Goal: Check status: Check status

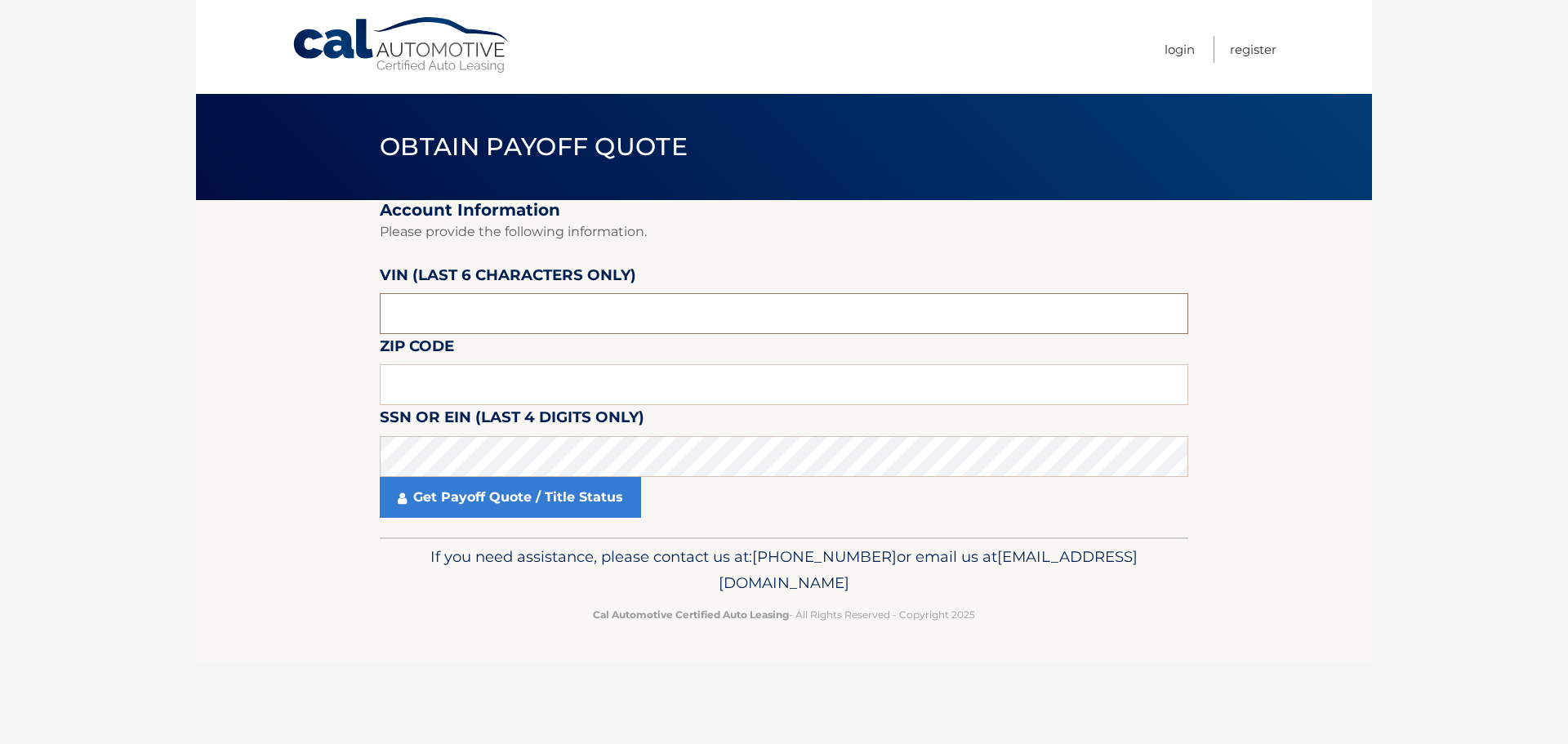
click at [445, 310] on input "text" at bounding box center [784, 314] width 808 height 41
click at [438, 318] on input "text" at bounding box center [784, 314] width 808 height 41
click at [446, 351] on label "Zip Code" at bounding box center [417, 349] width 74 height 30
click at [431, 321] on input "text" at bounding box center [784, 314] width 808 height 41
type input "D*****"
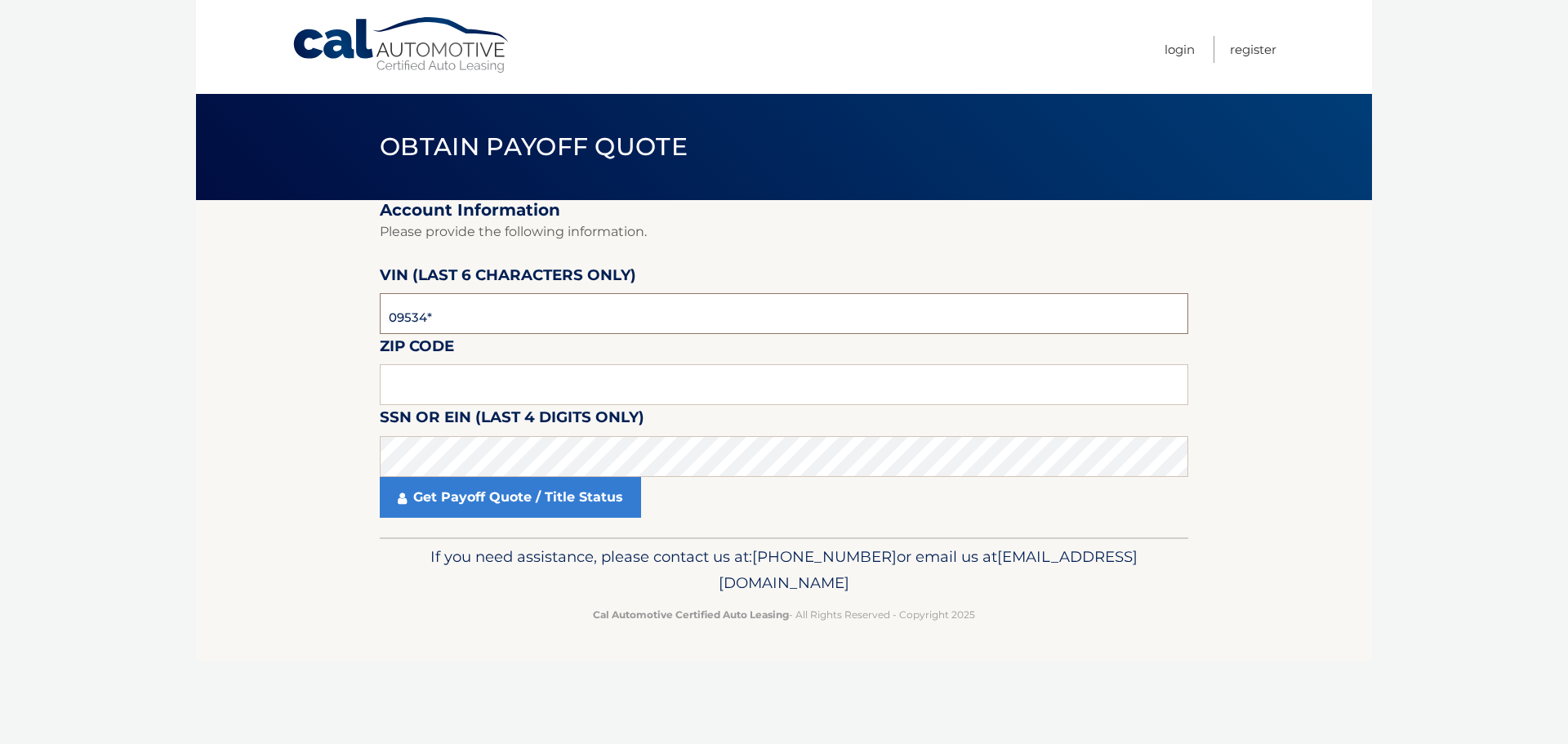
type input "095349"
type input "11798"
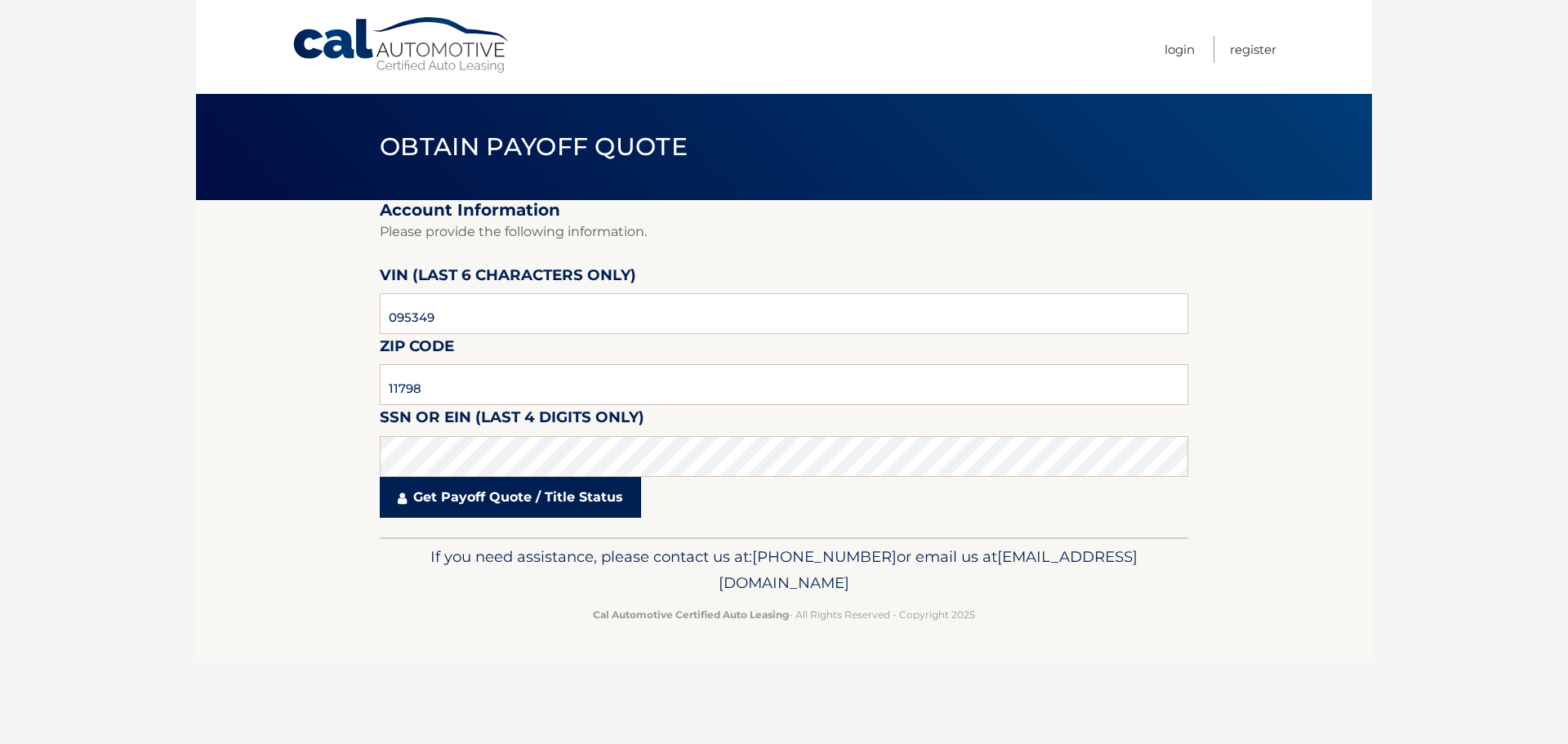
click at [423, 500] on link "Get Payoff Quote / Title Status" at bounding box center [511, 497] width 261 height 41
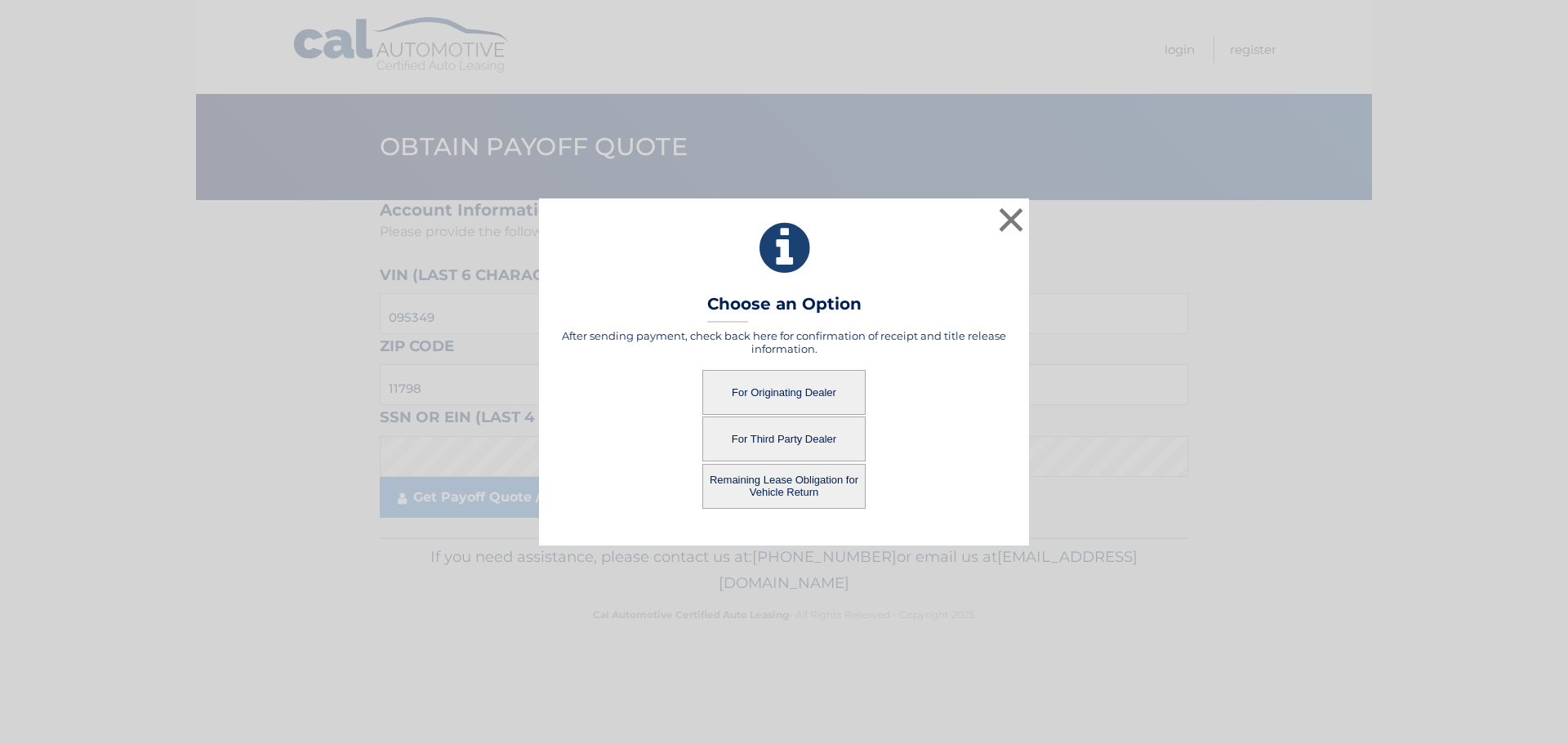
click at [760, 391] on button "For Originating Dealer" at bounding box center [784, 392] width 164 height 45
click at [782, 389] on button "For Originating Dealer" at bounding box center [784, 392] width 164 height 45
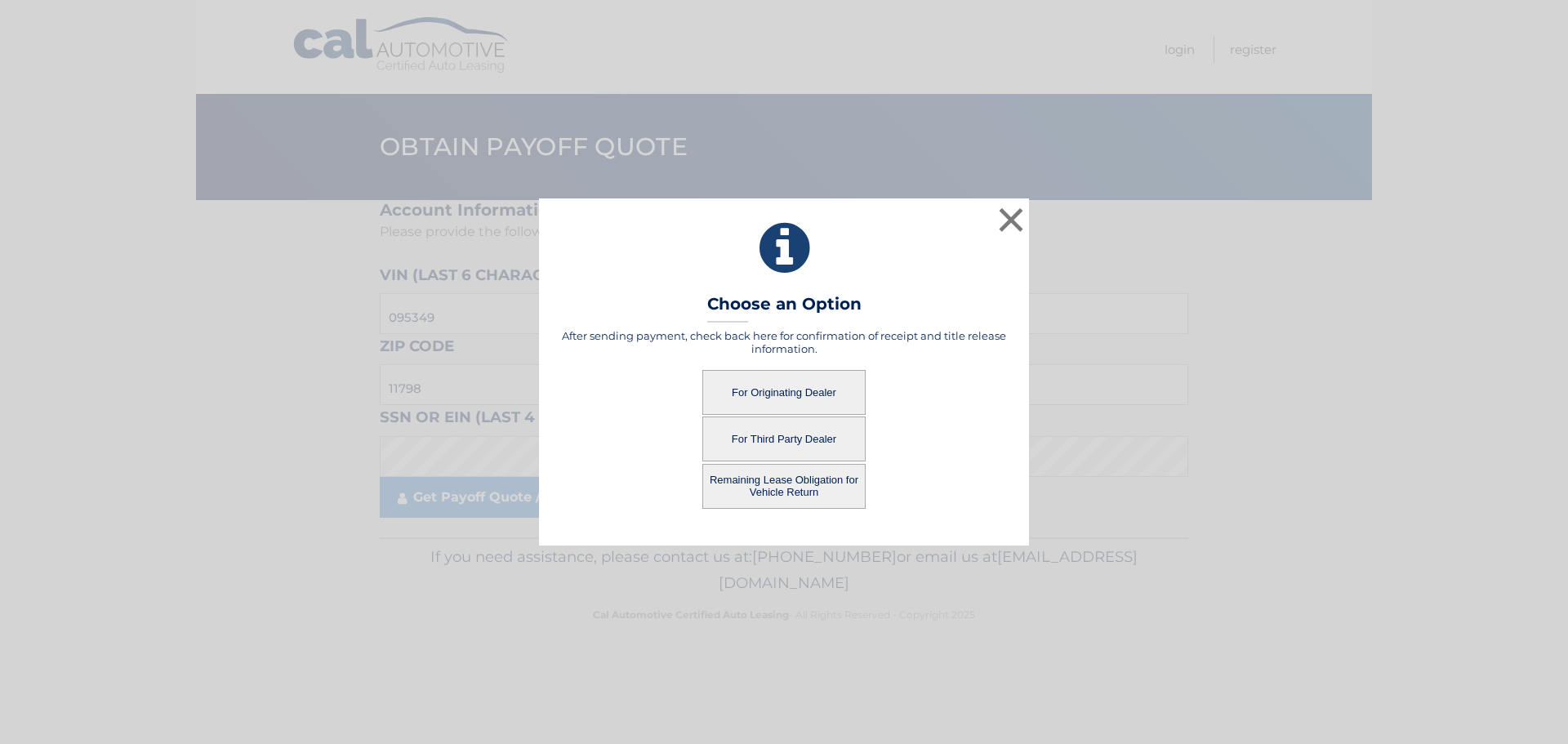
click at [769, 396] on button "For Originating Dealer" at bounding box center [784, 392] width 164 height 45
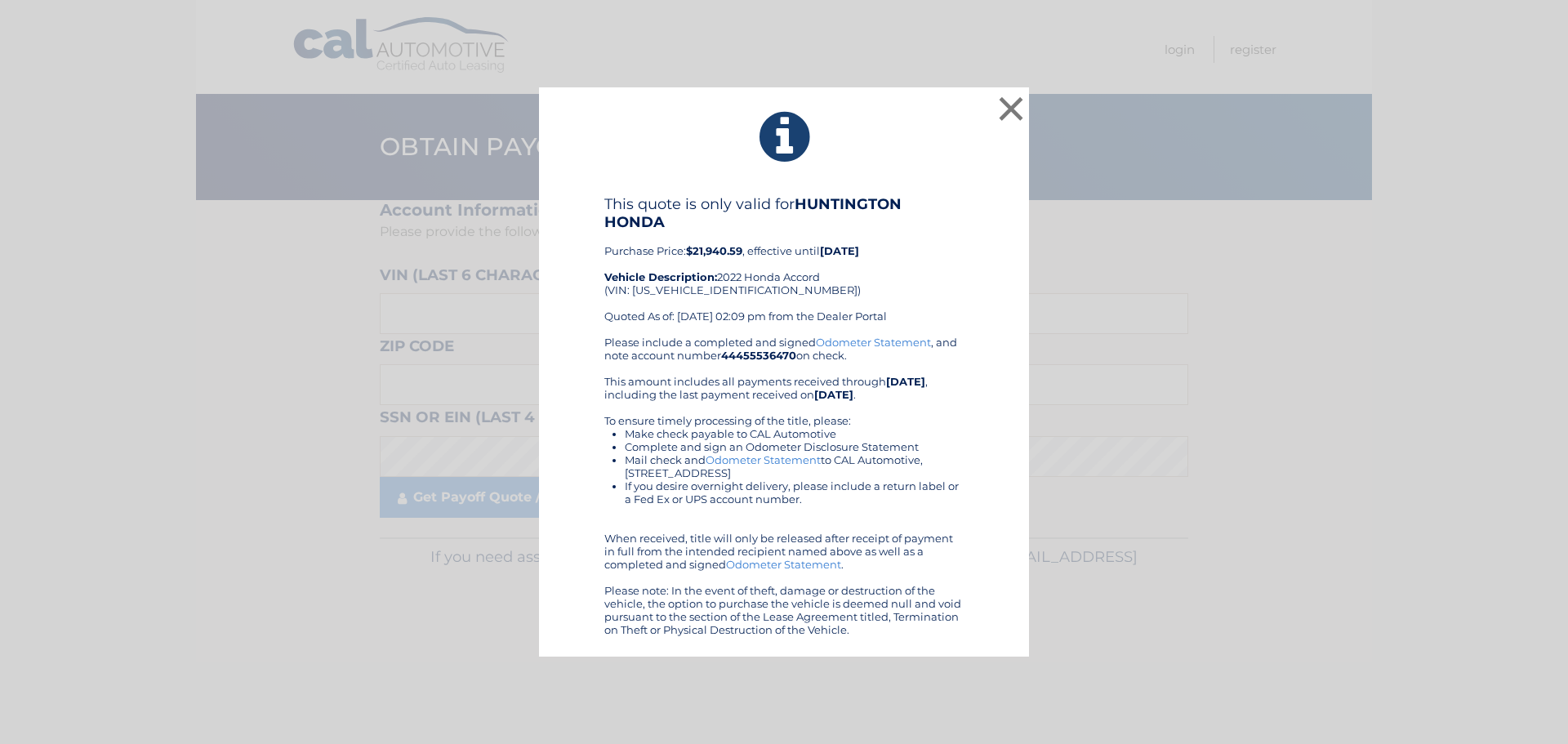
click at [799, 391] on div "Please include a completed and signed Odometer Statement , and note account num…" at bounding box center [784, 486] width 359 height 301
click at [604, 227] on div "This quote is only valid for HUNTINGTON HONDA Purchase Price: $21,940.59 , effe…" at bounding box center [784, 415] width 449 height 441
click at [1004, 114] on button "×" at bounding box center [1011, 109] width 33 height 33
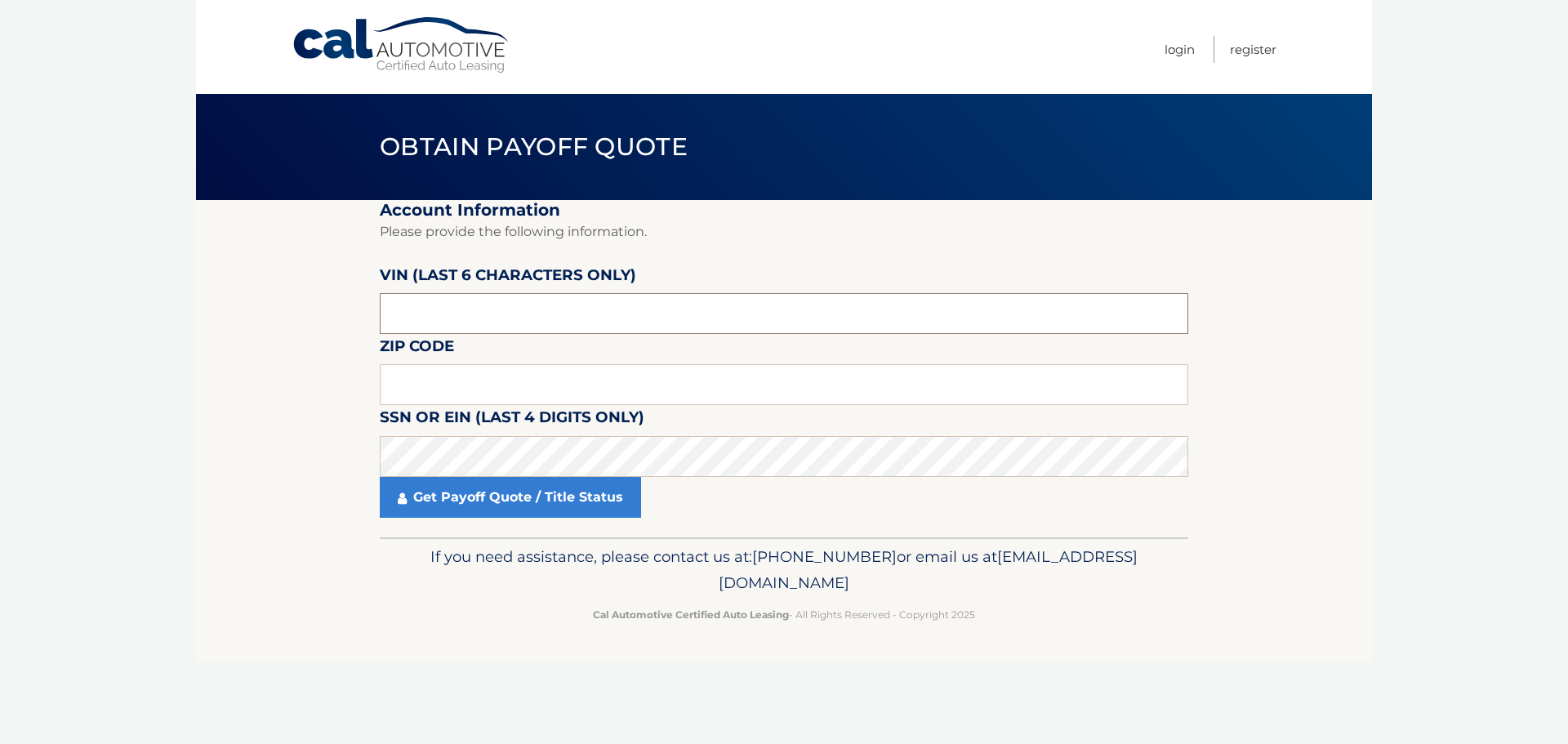
click at [474, 303] on input "text" at bounding box center [784, 314] width 808 height 41
type input "095349"
type input "11798"
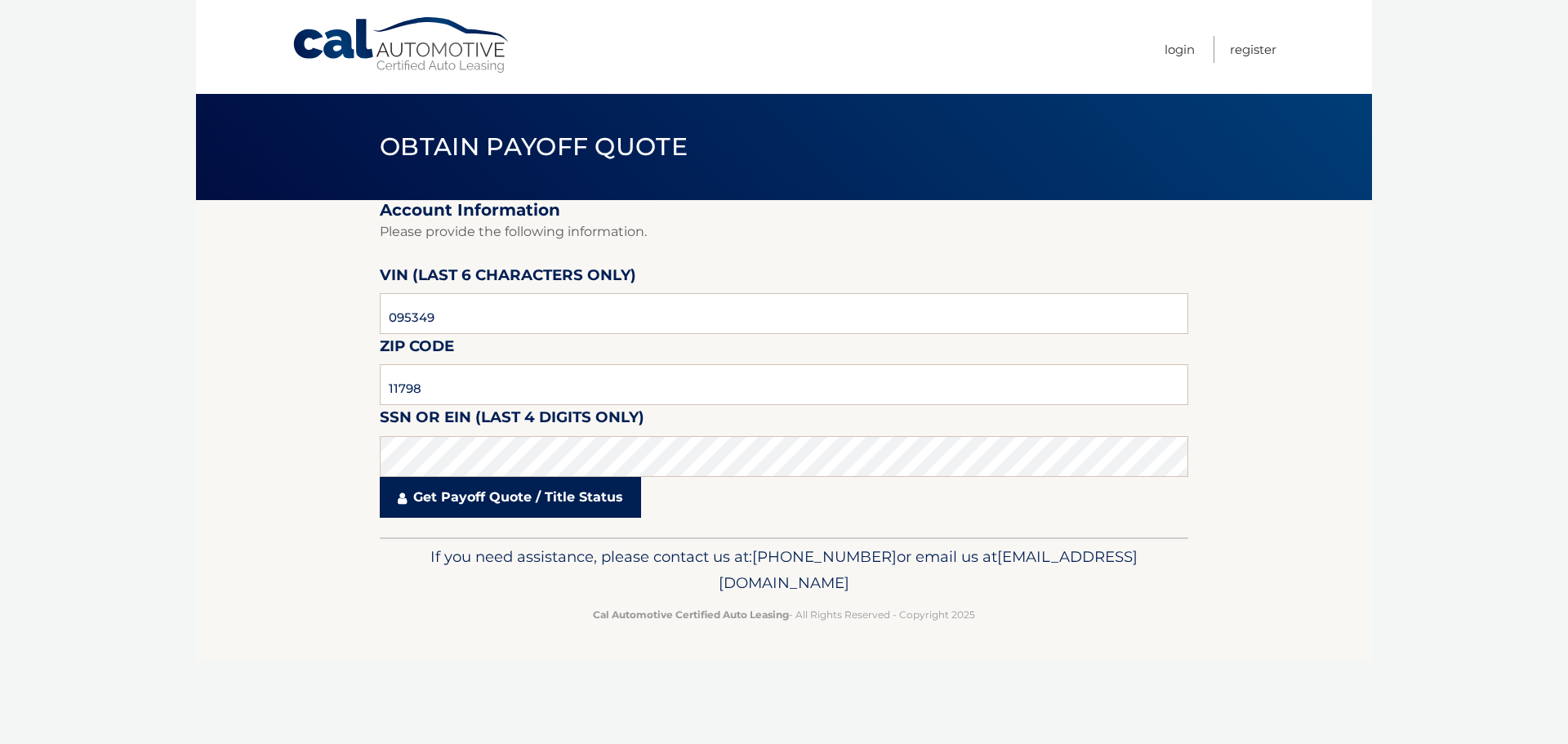
click at [483, 506] on link "Get Payoff Quote / Title Status" at bounding box center [511, 497] width 261 height 41
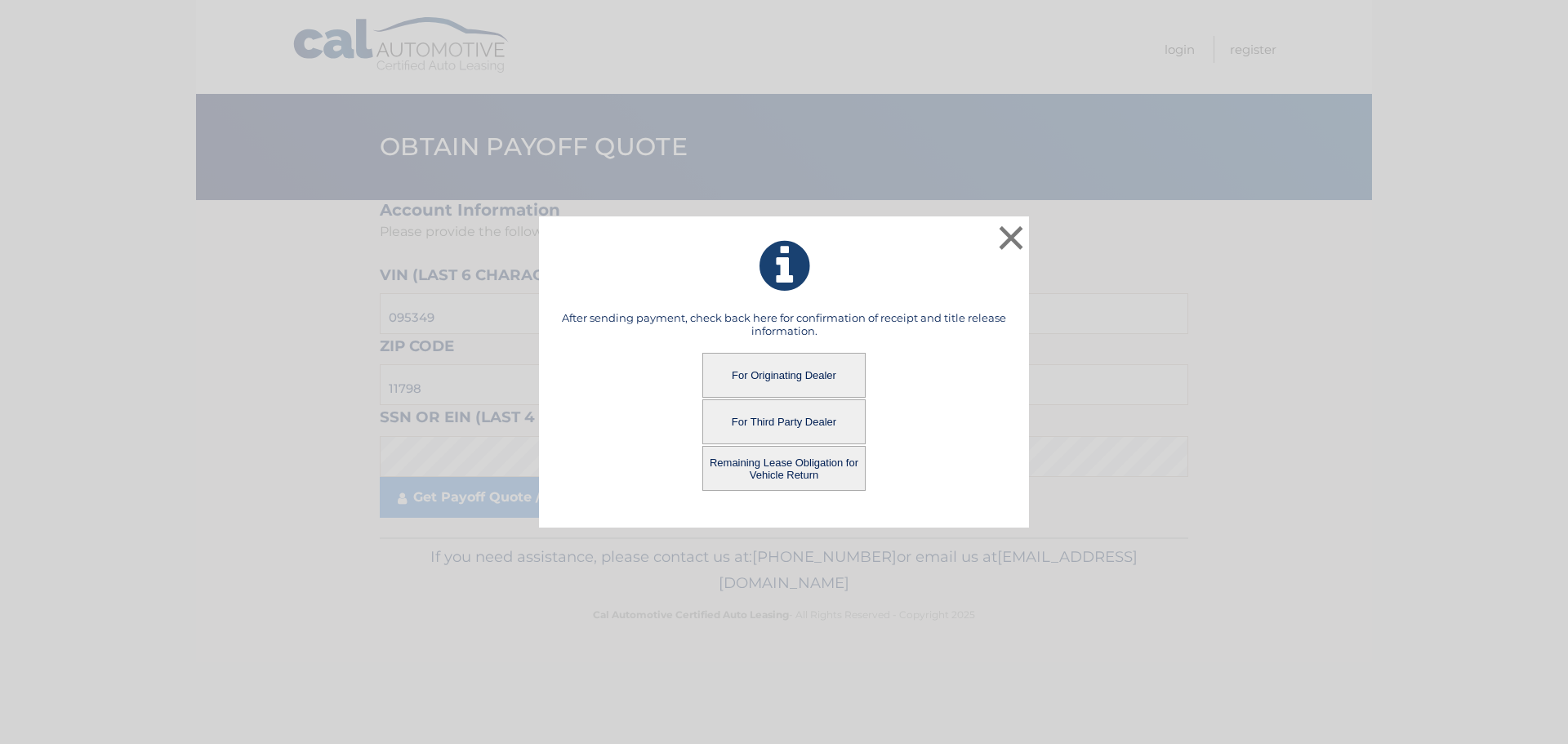
click at [786, 409] on button "For Third Party Dealer" at bounding box center [784, 422] width 164 height 45
click at [786, 427] on button "For Third Party Dealer" at bounding box center [784, 422] width 164 height 45
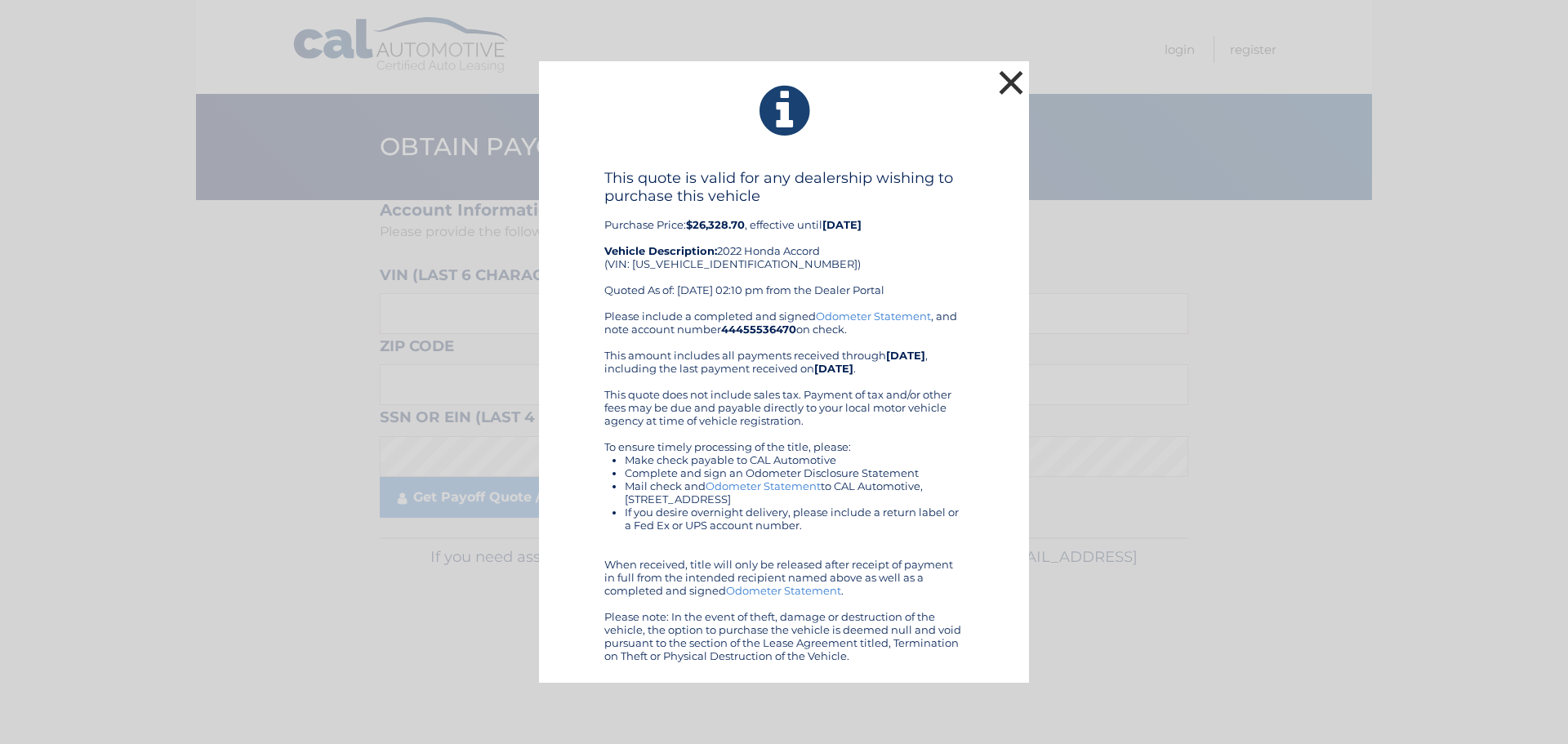
click at [1018, 87] on button "×" at bounding box center [1011, 82] width 33 height 33
